Goal: Task Accomplishment & Management: Manage account settings

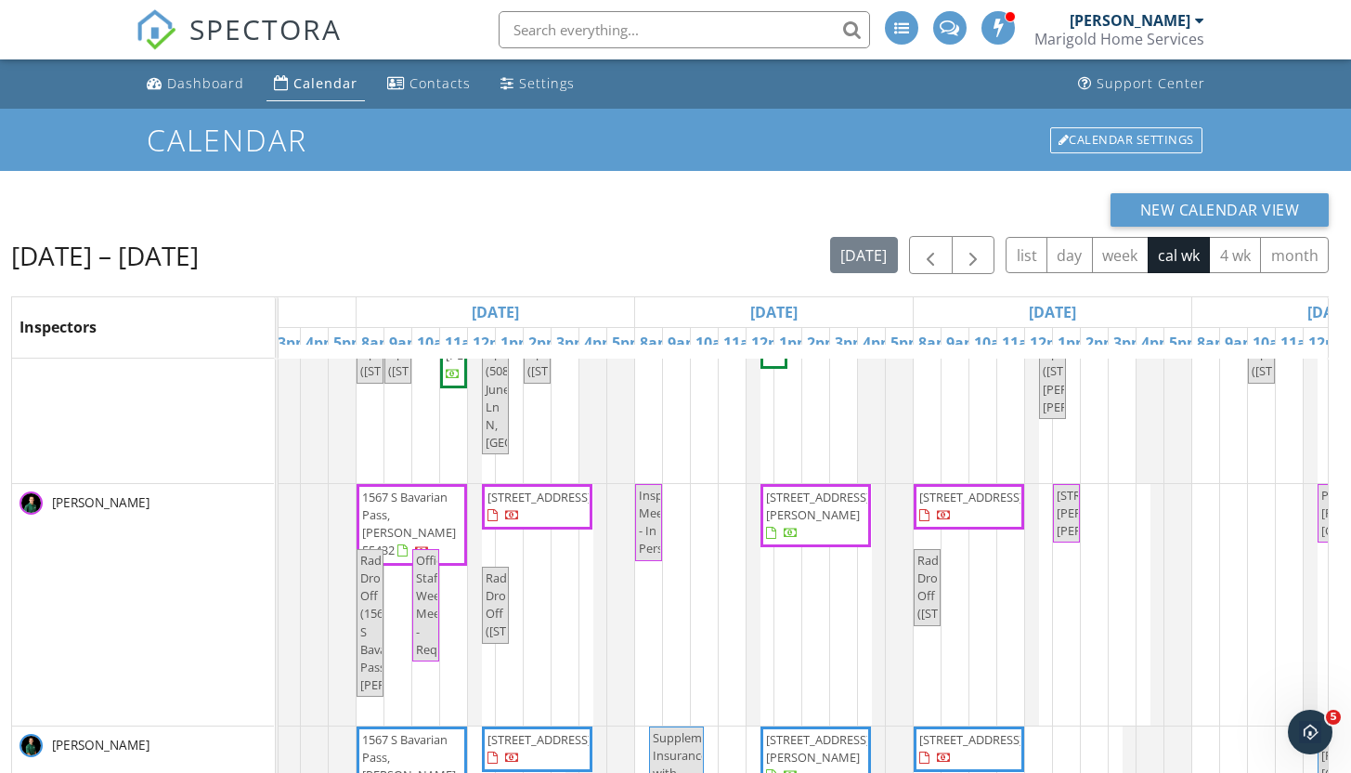
scroll to position [0, 252]
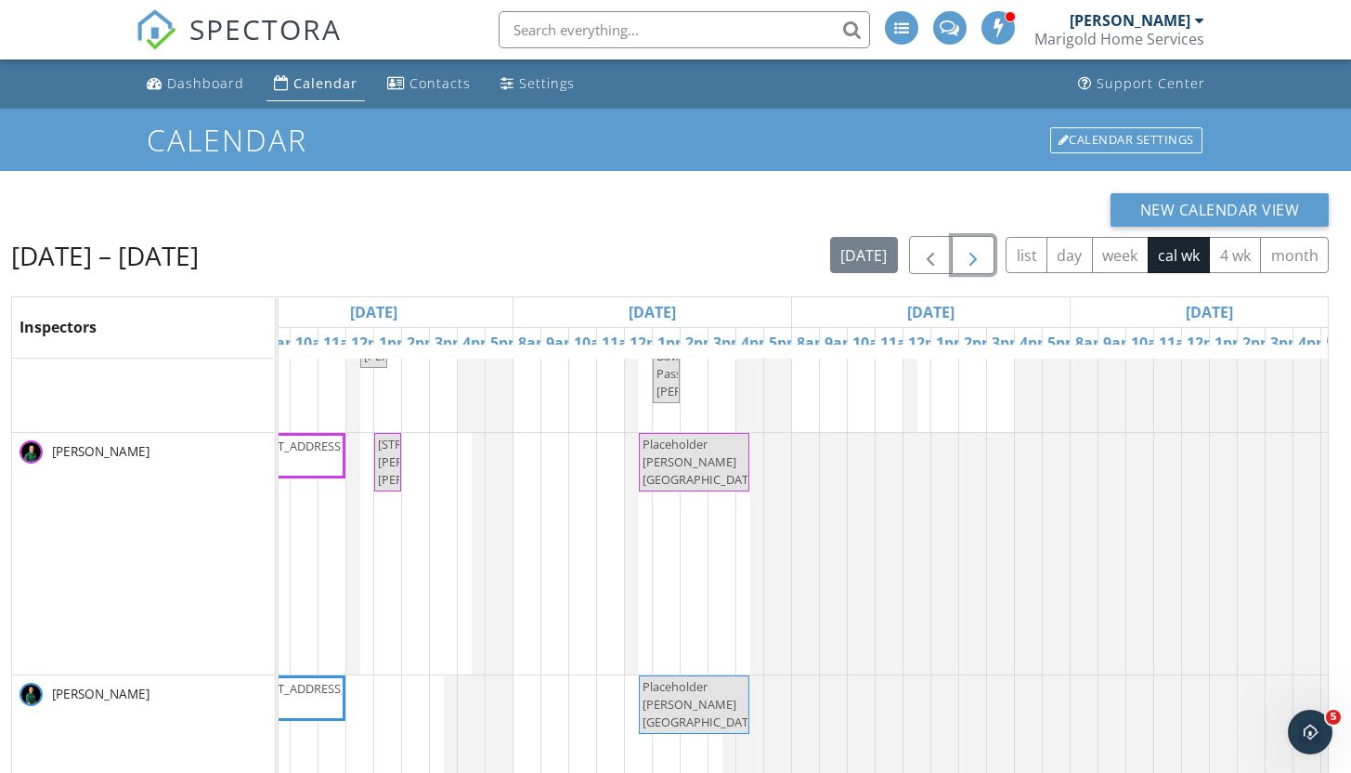
click at [975, 260] on span "button" at bounding box center [973, 255] width 22 height 22
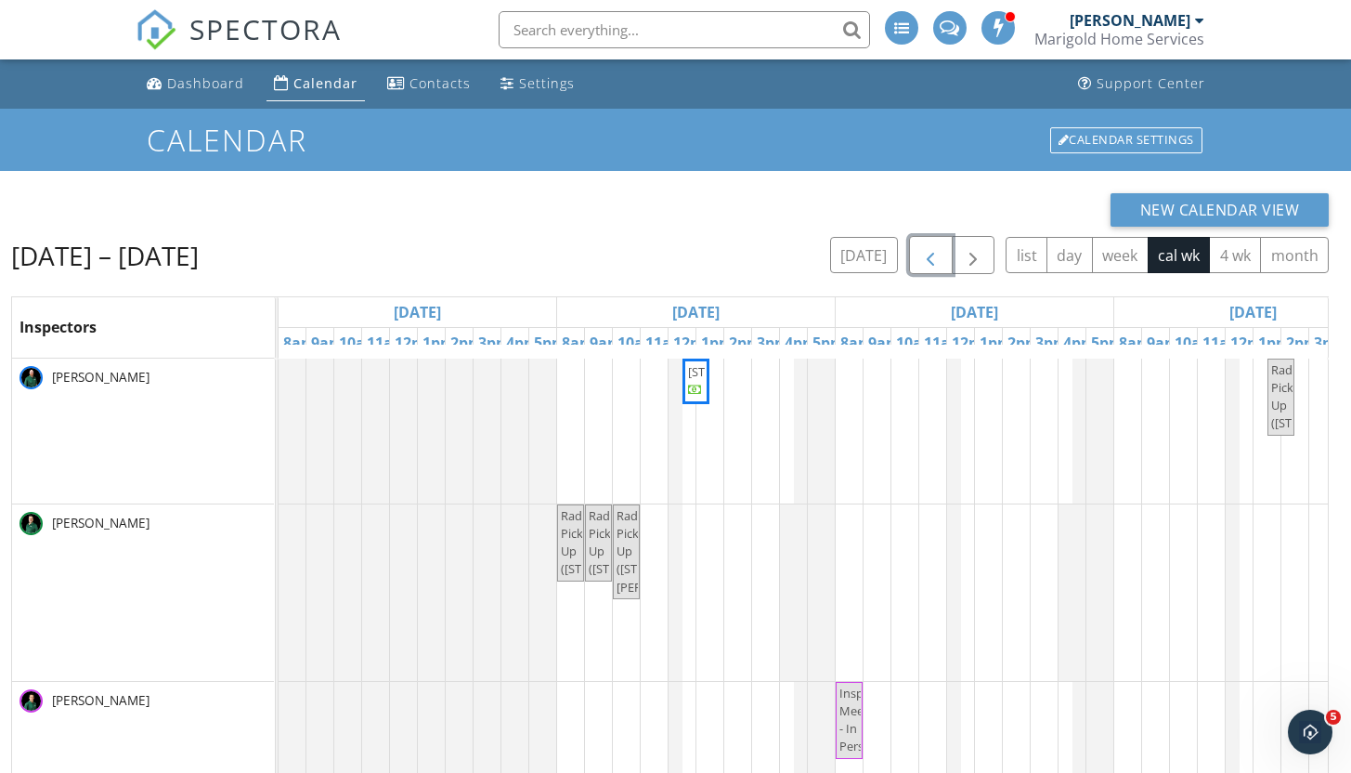
click at [940, 261] on span "button" at bounding box center [930, 255] width 22 height 22
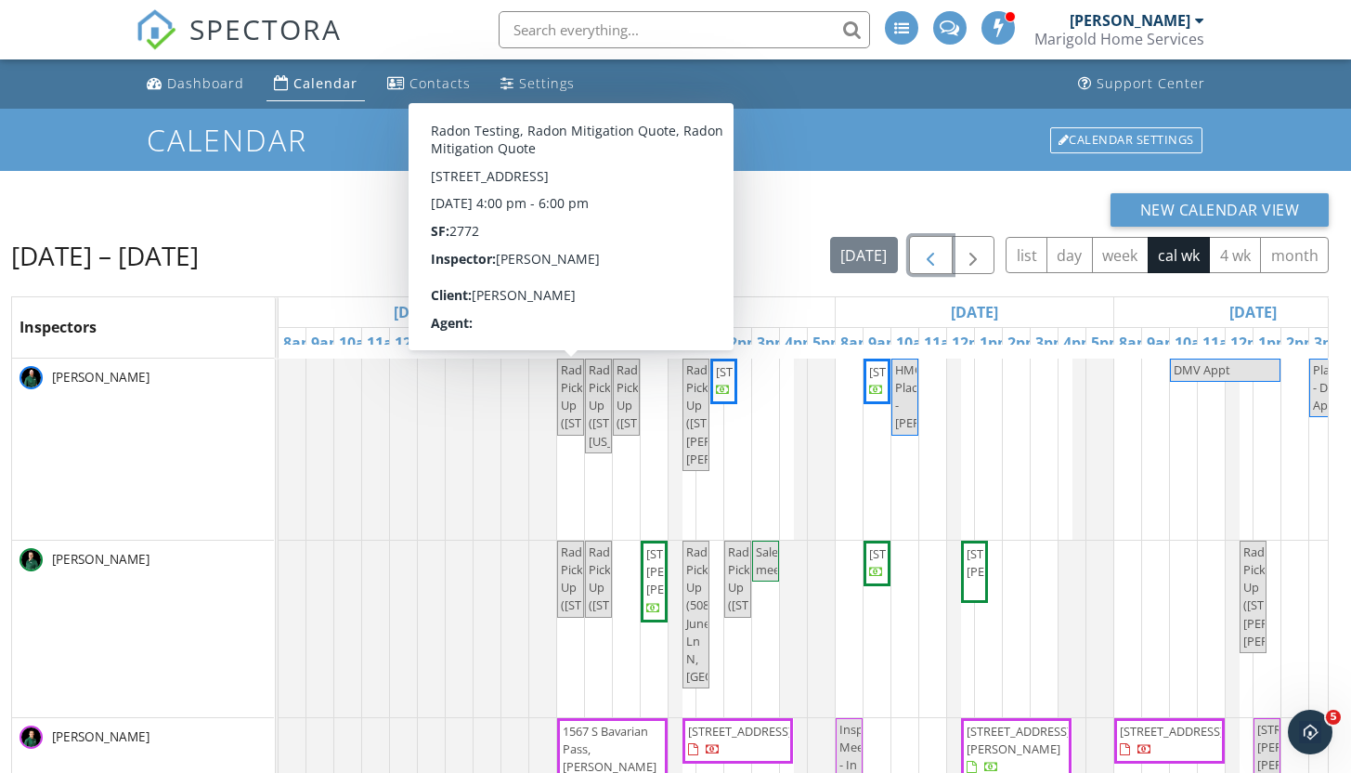
click at [571, 382] on span "Radon Pick Up (7474 River Shore Ln, Champlin)" at bounding box center [616, 396] width 111 height 71
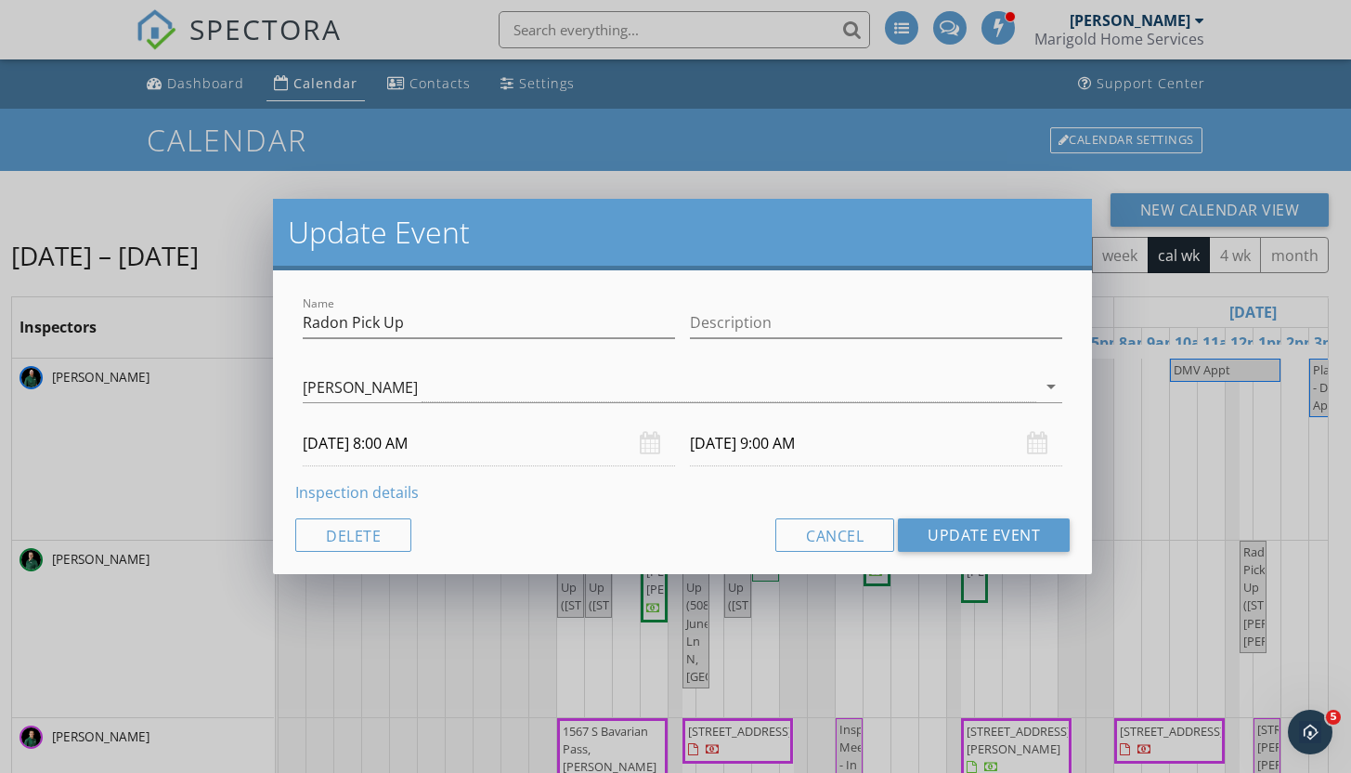
click at [593, 106] on div "Update Event Name Radon Pick Up Description Josh Miller Jeff Larson Brett Fredr…" at bounding box center [675, 386] width 1351 height 773
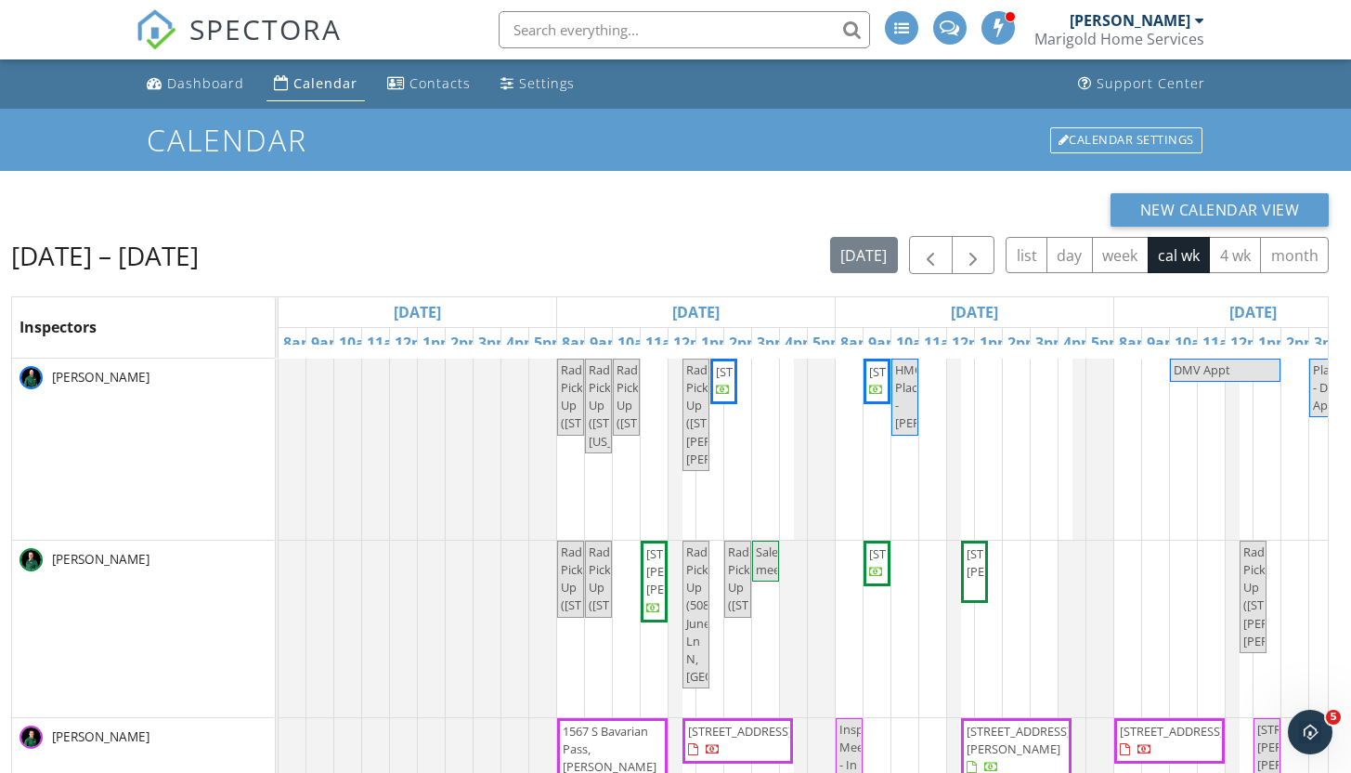
click at [558, 369] on div at bounding box center [557, 396] width 7 height 75
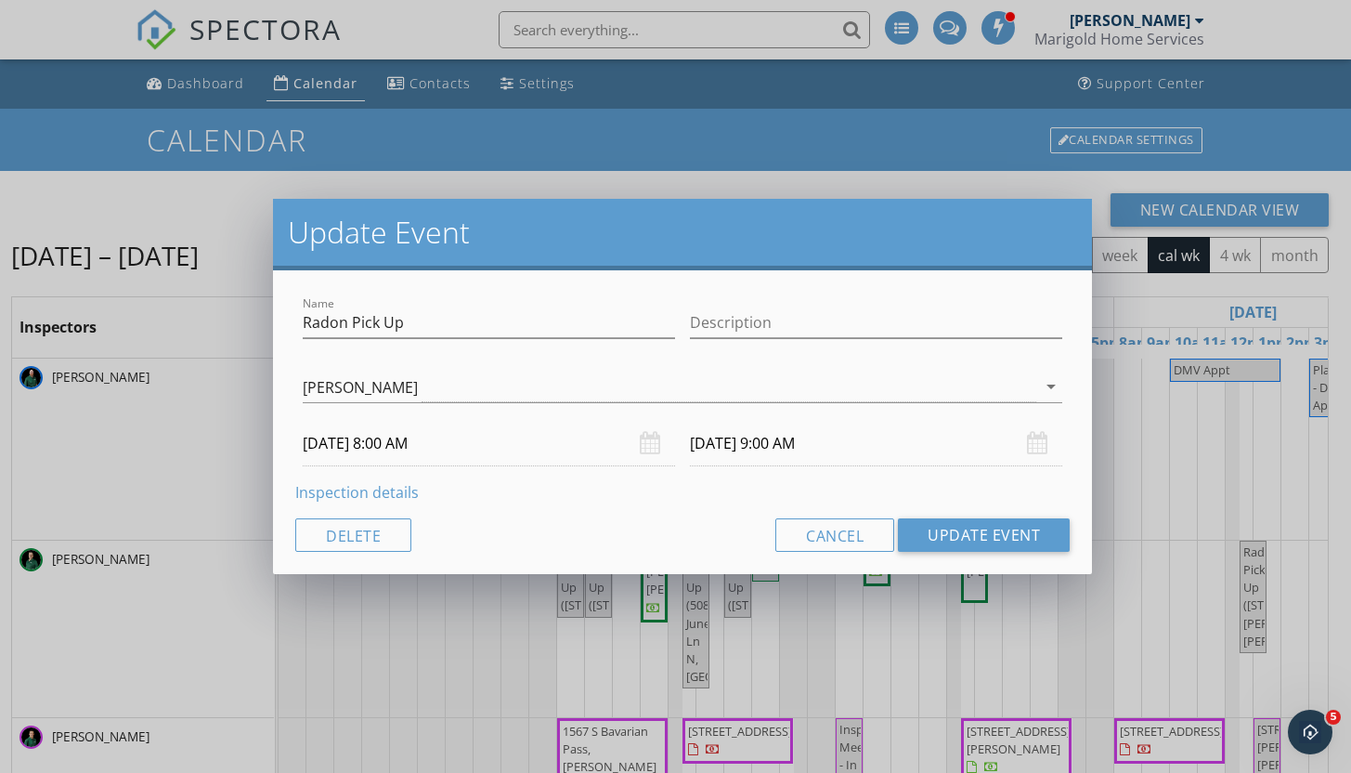
click at [358, 489] on link "Inspection details" at bounding box center [357, 492] width 124 height 20
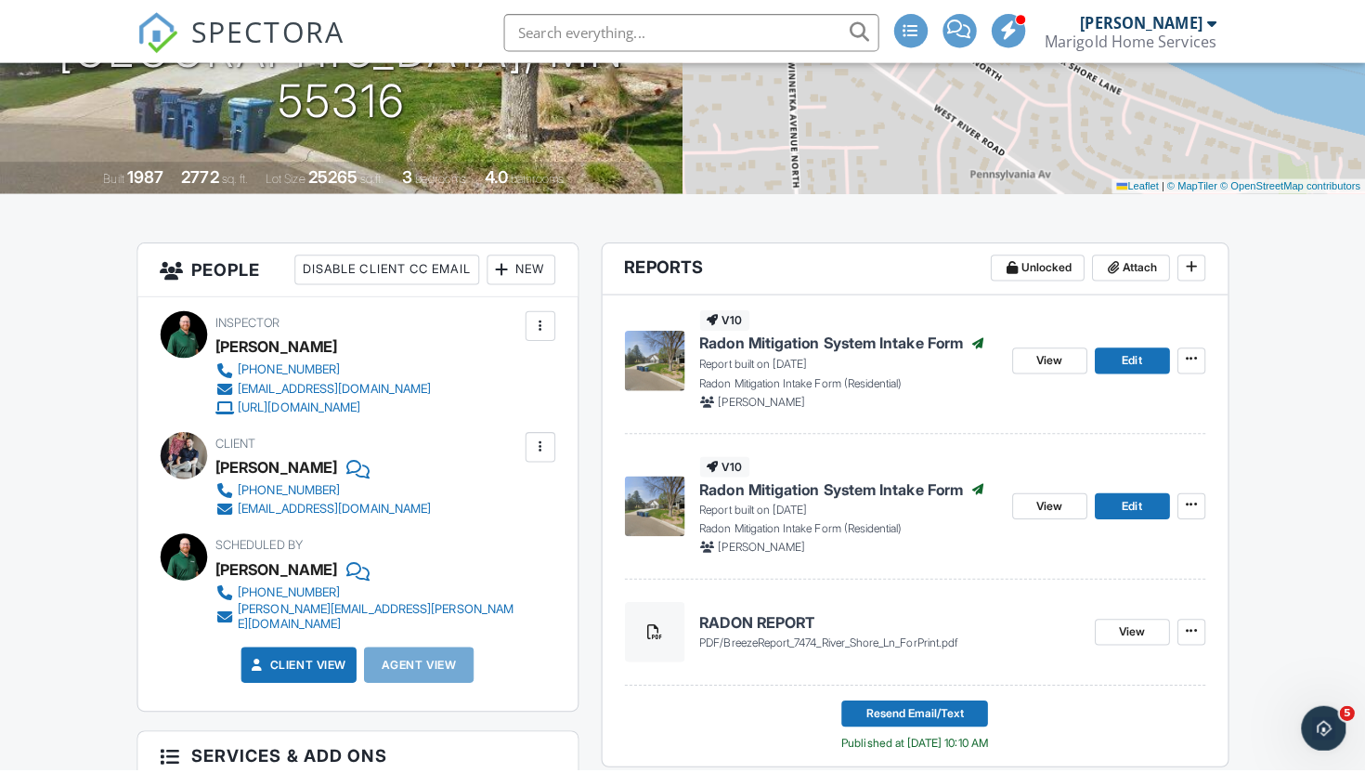
scroll to position [307, 0]
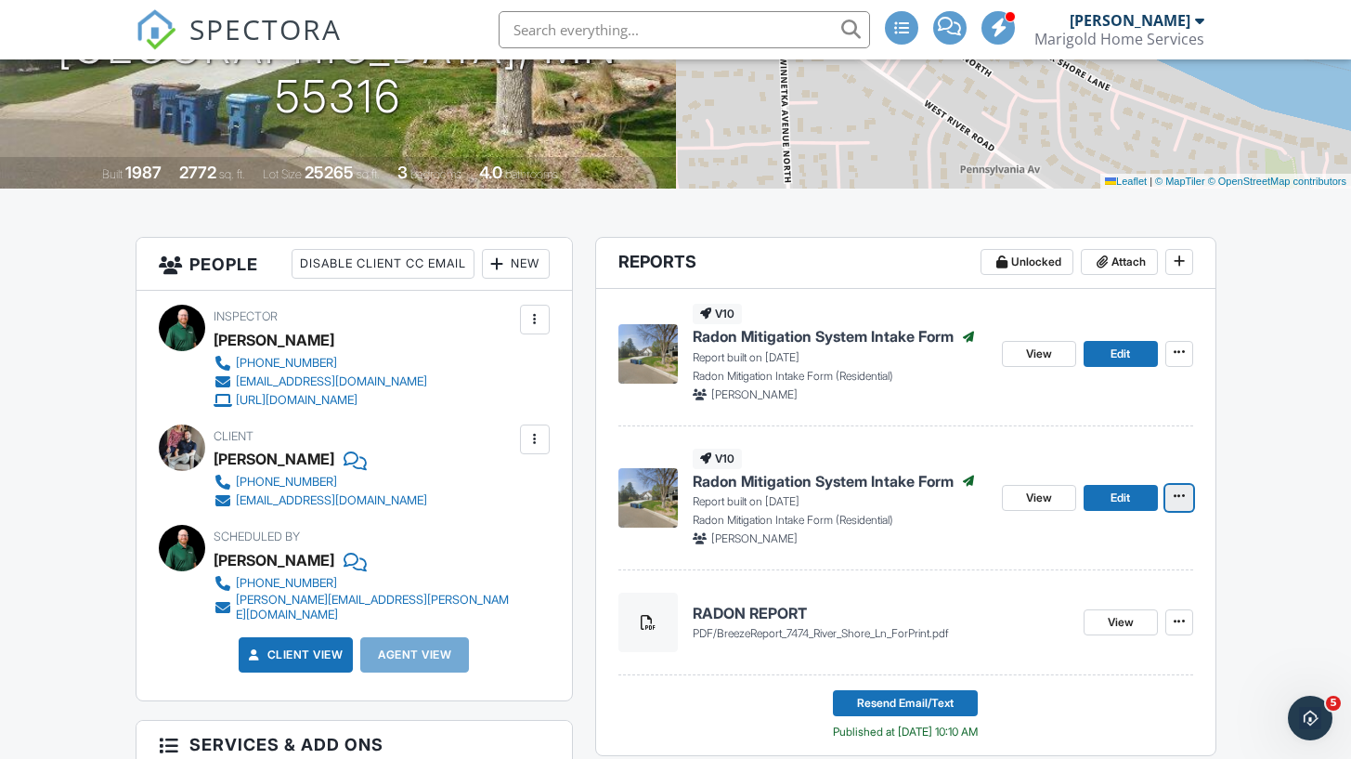
click at [1180, 499] on icon at bounding box center [1179, 495] width 11 height 13
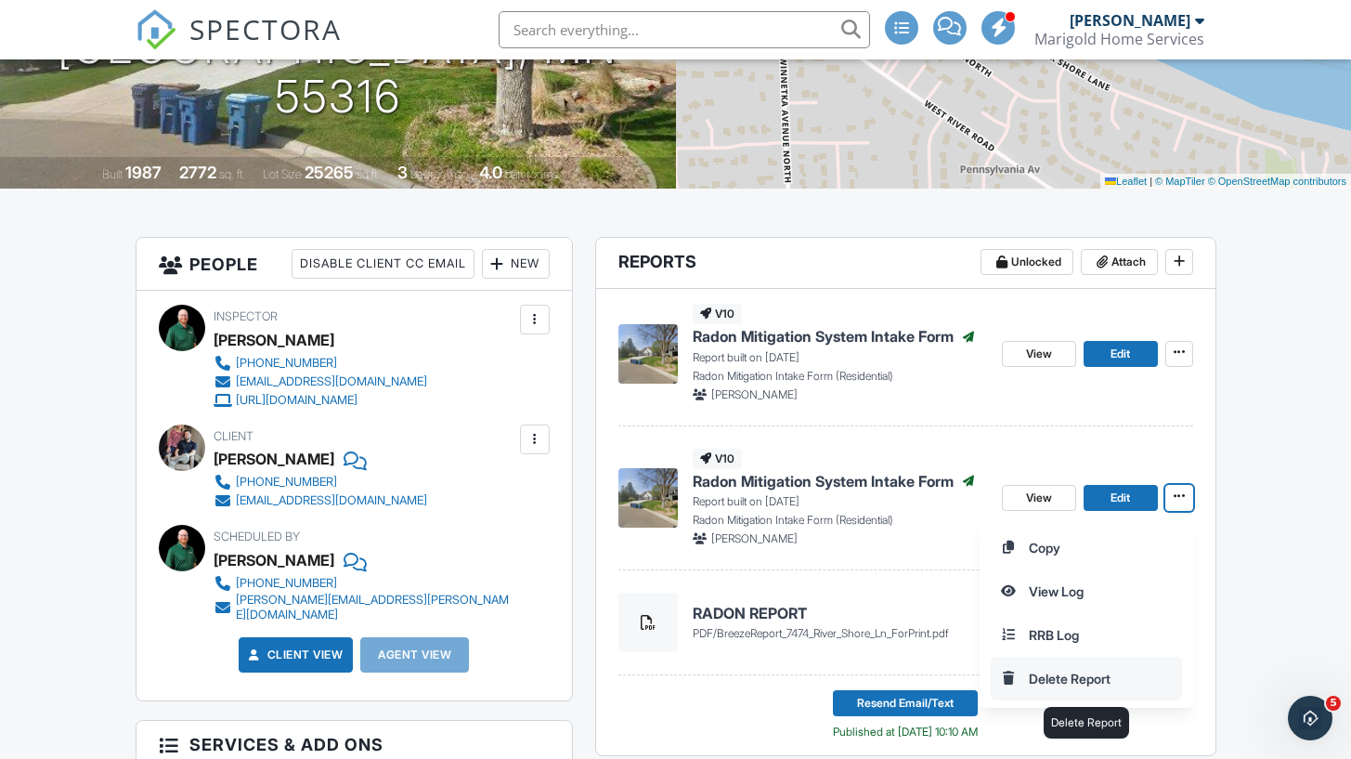
click at [1068, 683] on input "Delete Report" at bounding box center [1086, 679] width 189 height 42
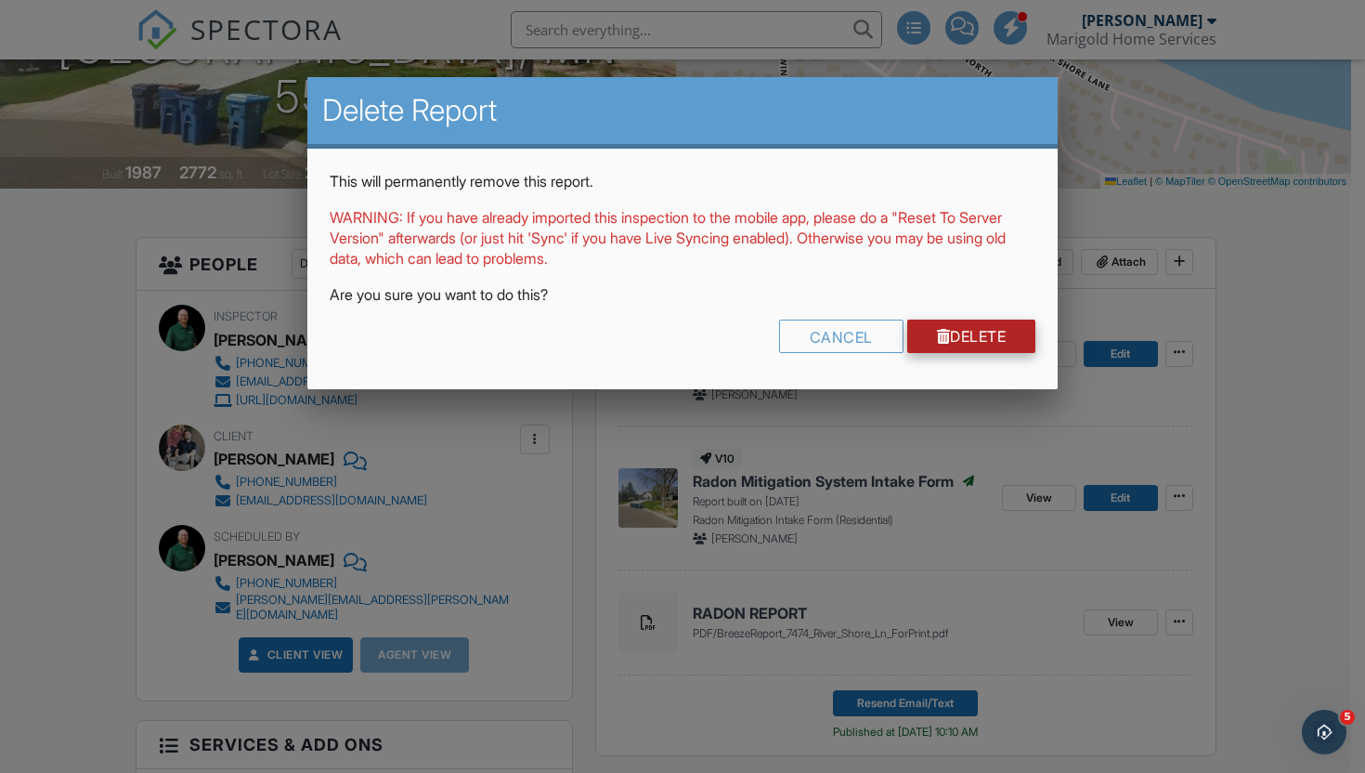
click at [971, 339] on link "Delete" at bounding box center [971, 335] width 129 height 33
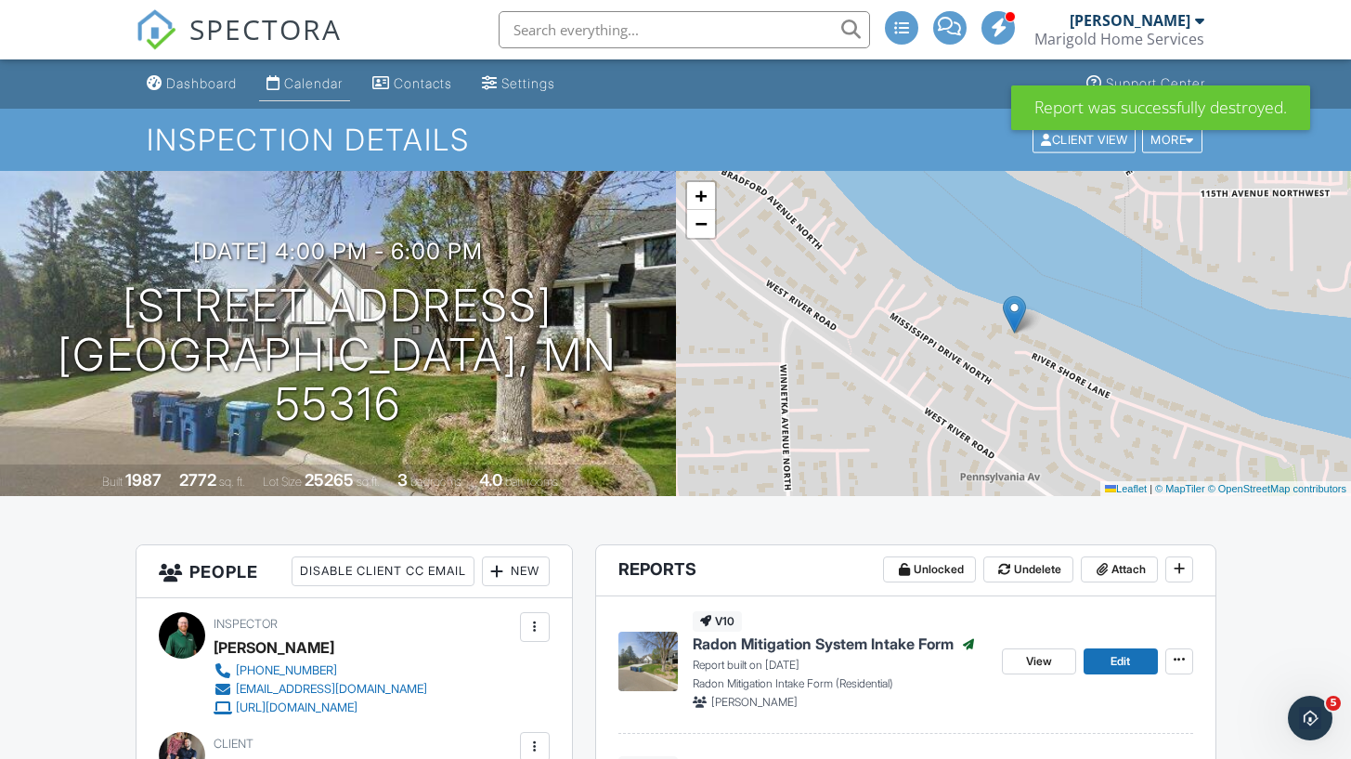
click at [288, 93] on link "Calendar" at bounding box center [304, 84] width 91 height 34
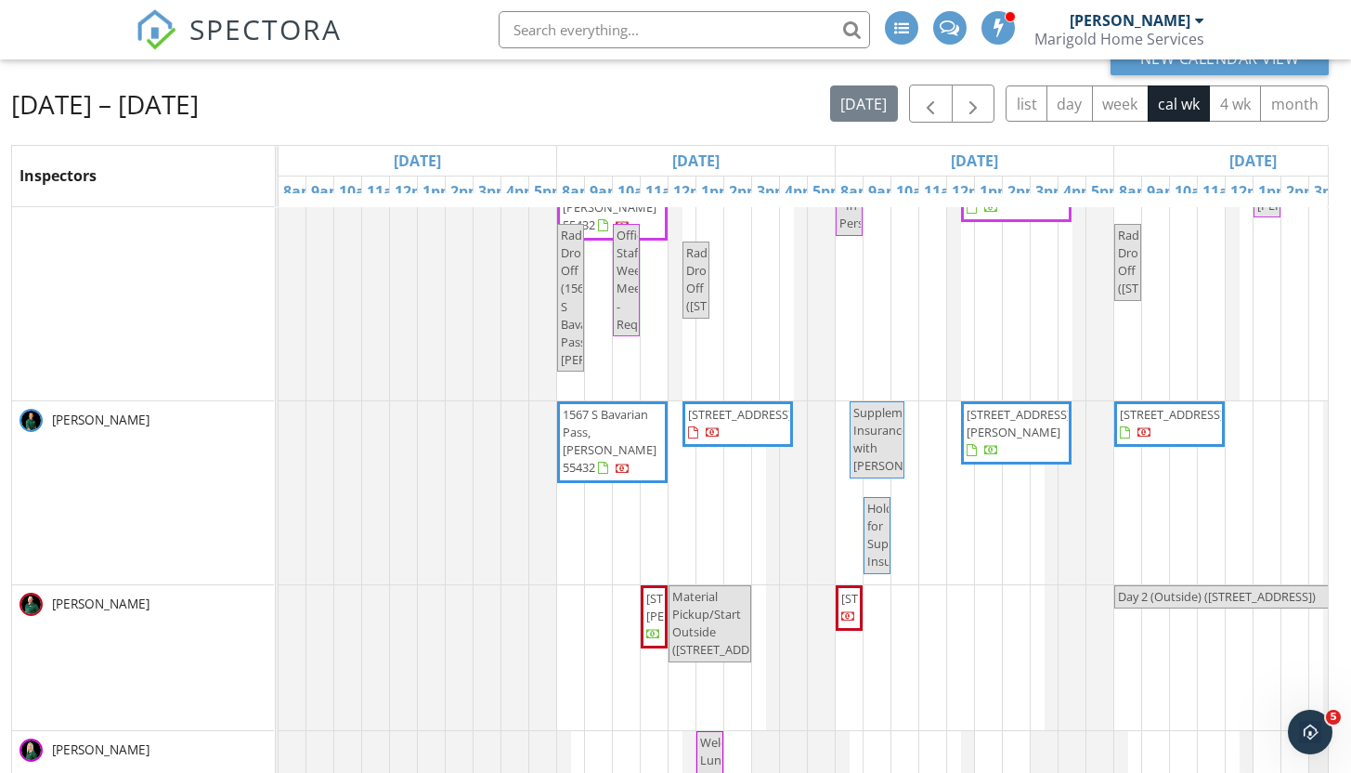
scroll to position [247, 0]
